Goal: Navigation & Orientation: Understand site structure

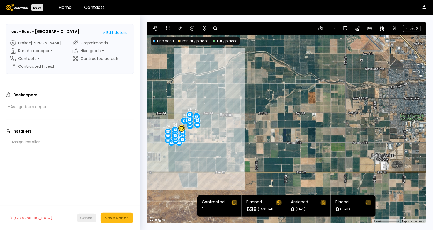
click at [86, 215] on button "Cancel" at bounding box center [86, 218] width 19 height 9
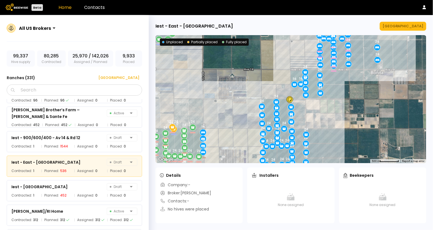
scroll to position [3088, 0]
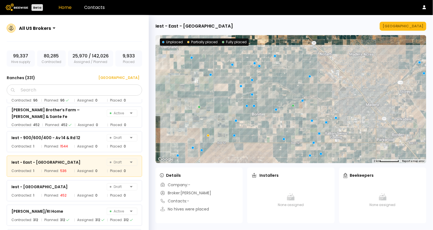
drag, startPoint x: 238, startPoint y: 106, endPoint x: 260, endPoint y: 128, distance: 31.2
click at [260, 128] on div at bounding box center [291, 99] width 271 height 128
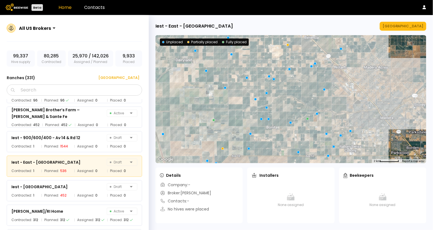
drag, startPoint x: 260, startPoint y: 128, endPoint x: 276, endPoint y: 141, distance: 20.1
click at [276, 141] on div at bounding box center [291, 99] width 271 height 128
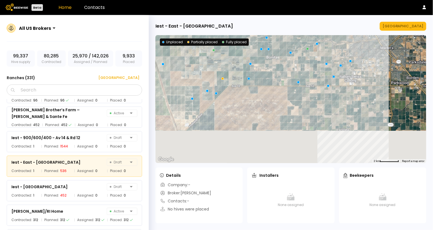
drag, startPoint x: 213, startPoint y: 124, endPoint x: 212, endPoint y: 54, distance: 70.0
click at [213, 53] on div at bounding box center [291, 99] width 271 height 128
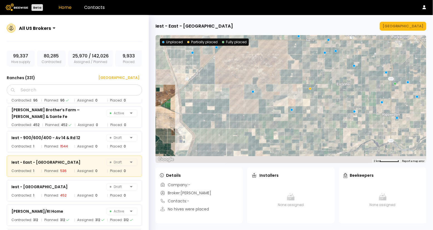
drag, startPoint x: 262, startPoint y: 105, endPoint x: 263, endPoint y: 58, distance: 47.4
click at [263, 58] on div at bounding box center [291, 99] width 271 height 128
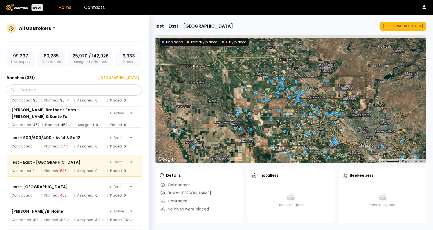
drag, startPoint x: 262, startPoint y: 73, endPoint x: 282, endPoint y: 120, distance: 50.8
click at [282, 120] on div at bounding box center [291, 99] width 271 height 128
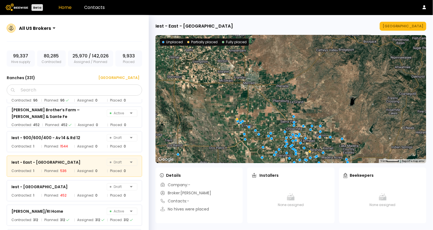
drag, startPoint x: 279, startPoint y: 69, endPoint x: 299, endPoint y: 149, distance: 82.6
click at [299, 149] on div at bounding box center [291, 99] width 271 height 128
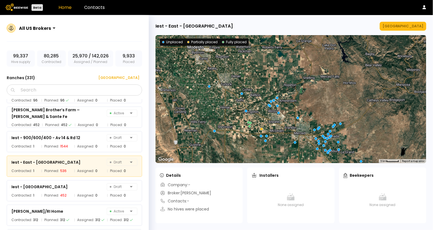
drag, startPoint x: 247, startPoint y: 91, endPoint x: 298, endPoint y: 143, distance: 72.8
click at [298, 143] on div at bounding box center [291, 99] width 271 height 128
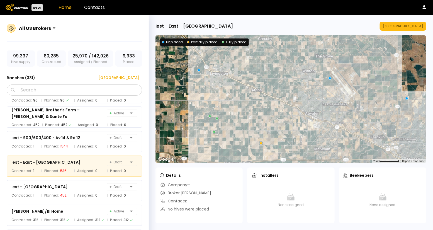
drag, startPoint x: 253, startPoint y: 95, endPoint x: 280, endPoint y: 124, distance: 40.3
click at [280, 124] on div at bounding box center [291, 99] width 271 height 128
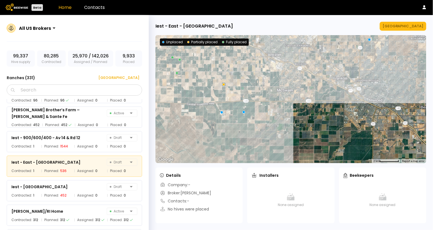
drag, startPoint x: 279, startPoint y: 124, endPoint x: 235, endPoint y: 59, distance: 78.7
click at [235, 59] on div at bounding box center [291, 99] width 271 height 128
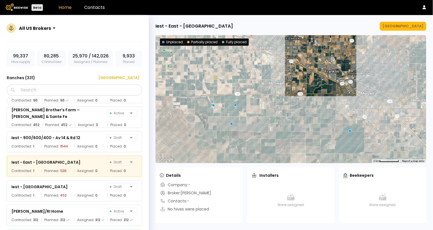
drag, startPoint x: 270, startPoint y: 95, endPoint x: 238, endPoint y: 92, distance: 32.8
click at [240, 92] on div at bounding box center [291, 99] width 271 height 128
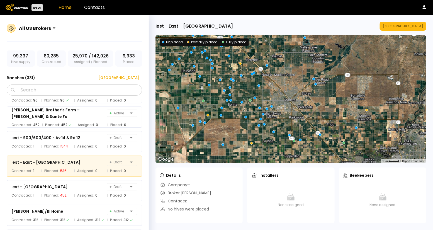
drag, startPoint x: 269, startPoint y: 122, endPoint x: 299, endPoint y: 85, distance: 47.3
click at [300, 84] on div at bounding box center [291, 99] width 271 height 128
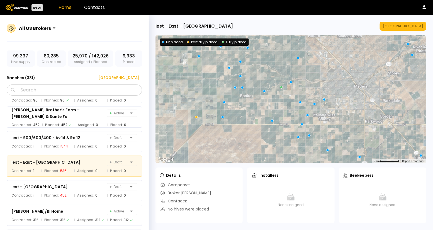
drag, startPoint x: 280, startPoint y: 76, endPoint x: 324, endPoint y: 85, distance: 44.9
click at [324, 85] on div at bounding box center [291, 99] width 271 height 128
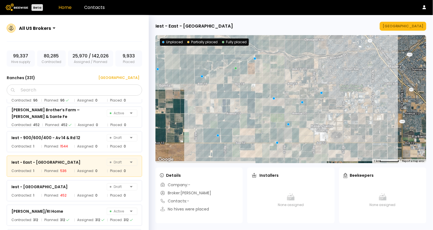
drag, startPoint x: 326, startPoint y: 87, endPoint x: 312, endPoint y: 57, distance: 32.9
click at [312, 57] on div at bounding box center [291, 99] width 271 height 128
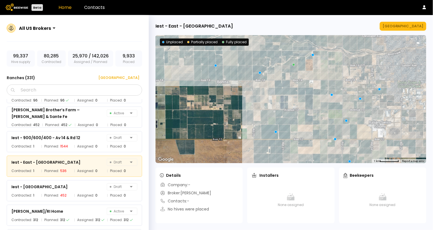
drag, startPoint x: 292, startPoint y: 49, endPoint x: 350, endPoint y: 47, distance: 58.3
click at [351, 47] on div at bounding box center [291, 99] width 271 height 128
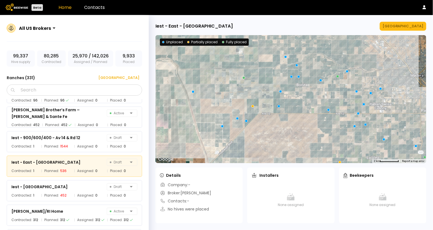
drag, startPoint x: 270, startPoint y: 90, endPoint x: 287, endPoint y: 109, distance: 25.1
click at [287, 109] on div at bounding box center [291, 99] width 271 height 128
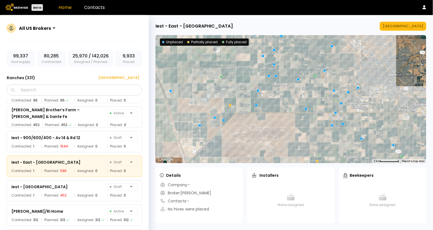
drag, startPoint x: 287, startPoint y: 109, endPoint x: 252, endPoint y: 106, distance: 35.5
click at [252, 106] on div at bounding box center [291, 99] width 271 height 128
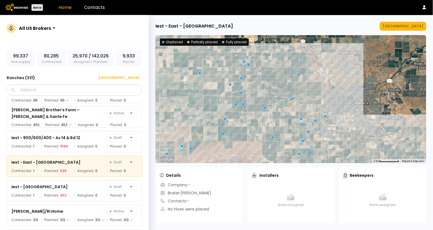
drag, startPoint x: 271, startPoint y: 115, endPoint x: 253, endPoint y: 148, distance: 37.7
click at [253, 148] on div at bounding box center [291, 99] width 271 height 128
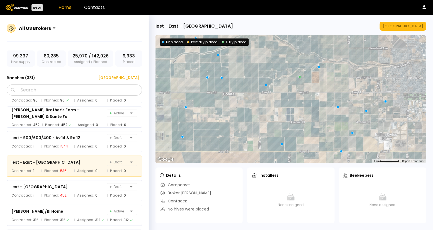
drag, startPoint x: 290, startPoint y: 114, endPoint x: 304, endPoint y: 102, distance: 18.2
click at [304, 102] on div at bounding box center [291, 99] width 271 height 128
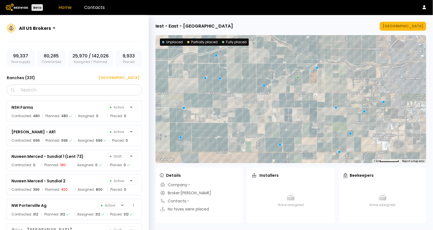
scroll to position [4666, 0]
